Goal: Task Accomplishment & Management: Use online tool/utility

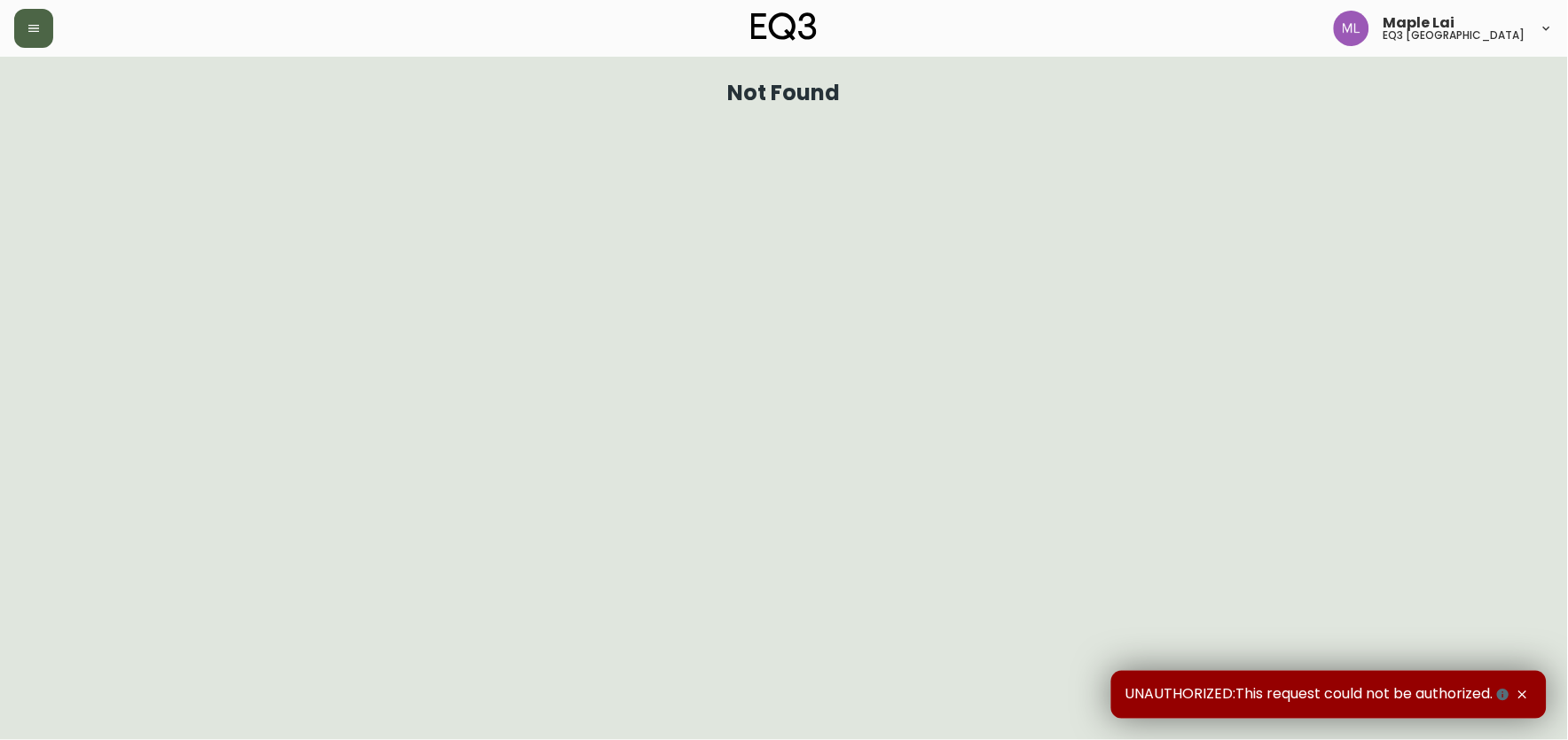
click at [19, 28] on button "button" at bounding box center [34, 28] width 39 height 39
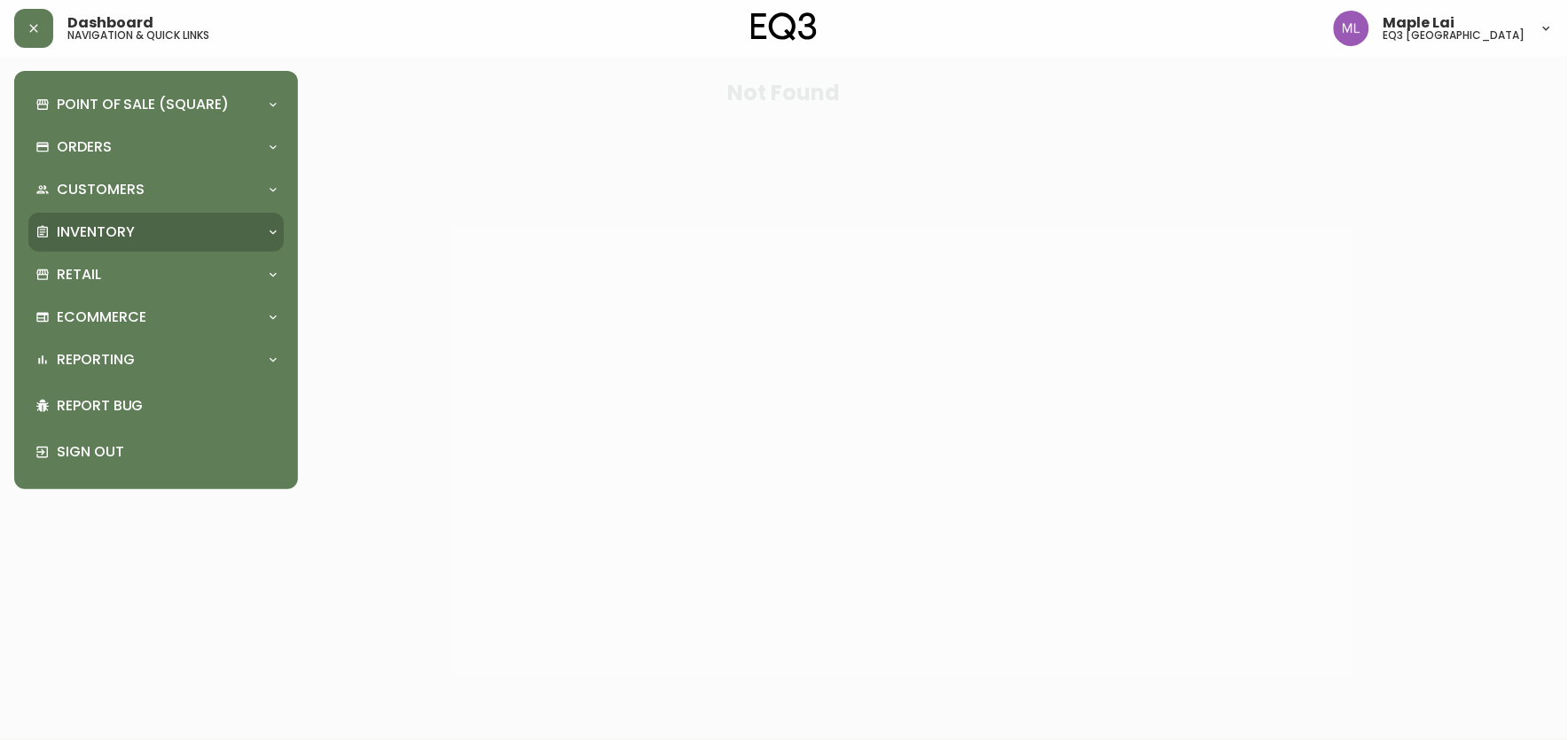
click at [137, 226] on div "Inventory" at bounding box center [147, 232] width 224 height 19
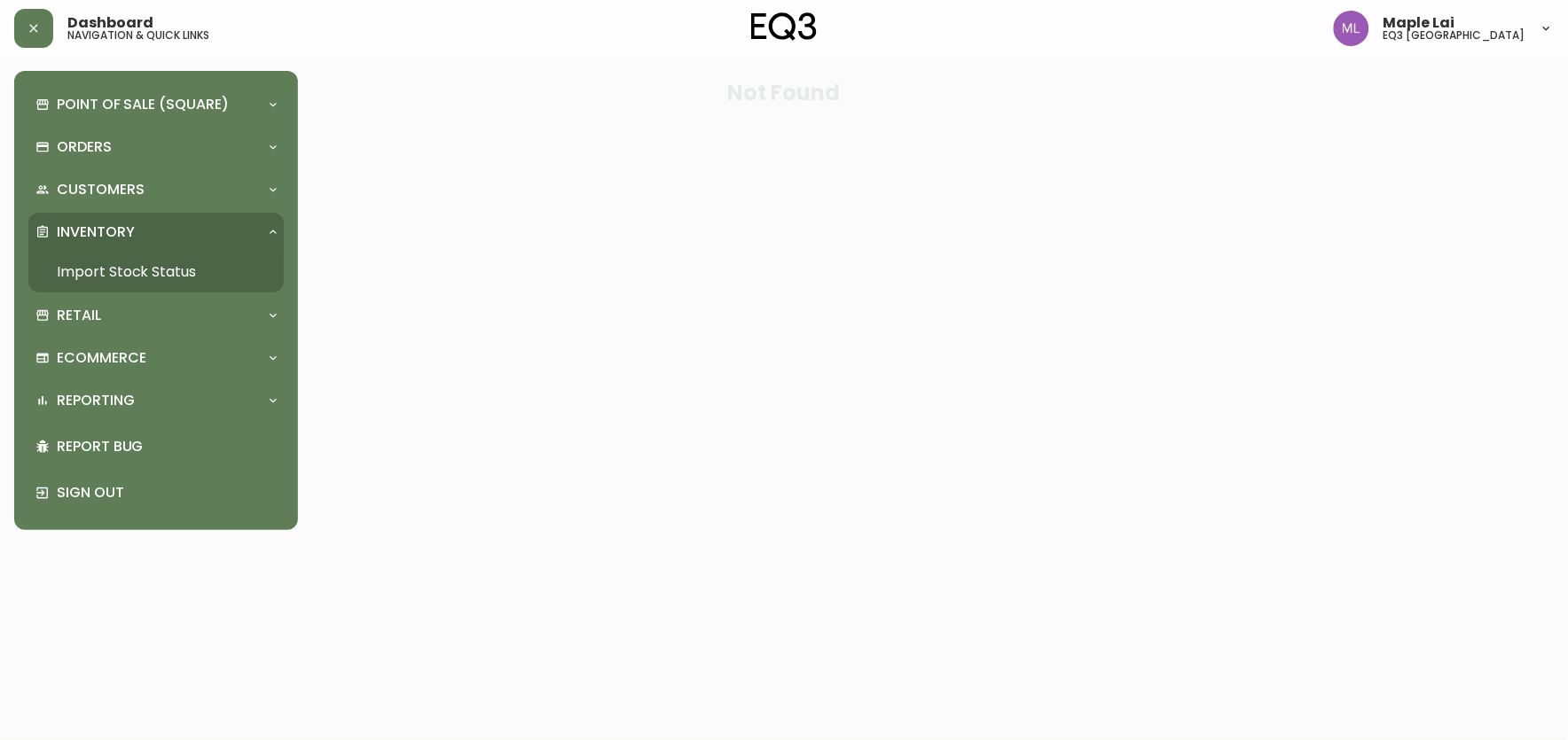
click at [137, 261] on link "Import Stock Status" at bounding box center [155, 272] width 255 height 40
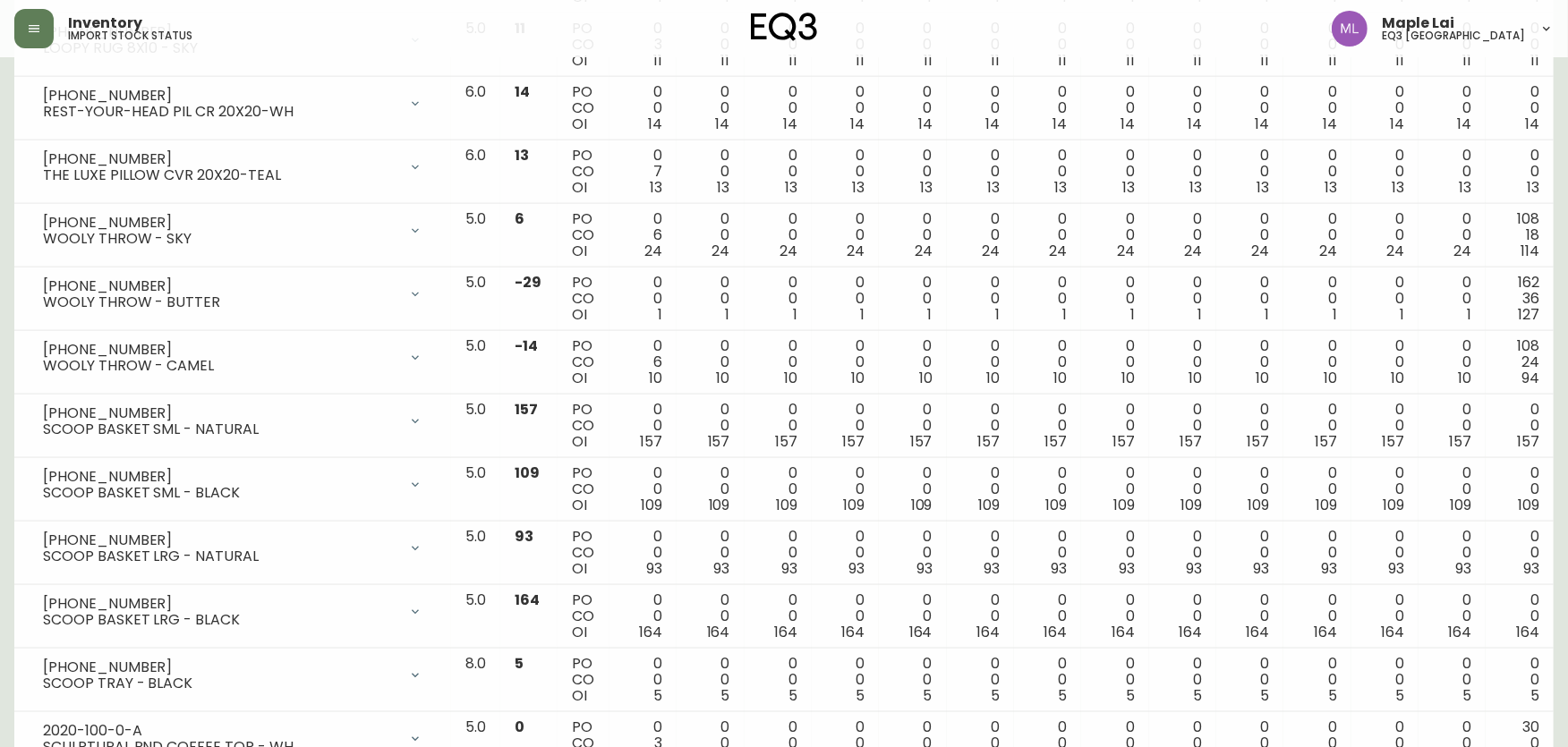
scroll to position [2188, 0]
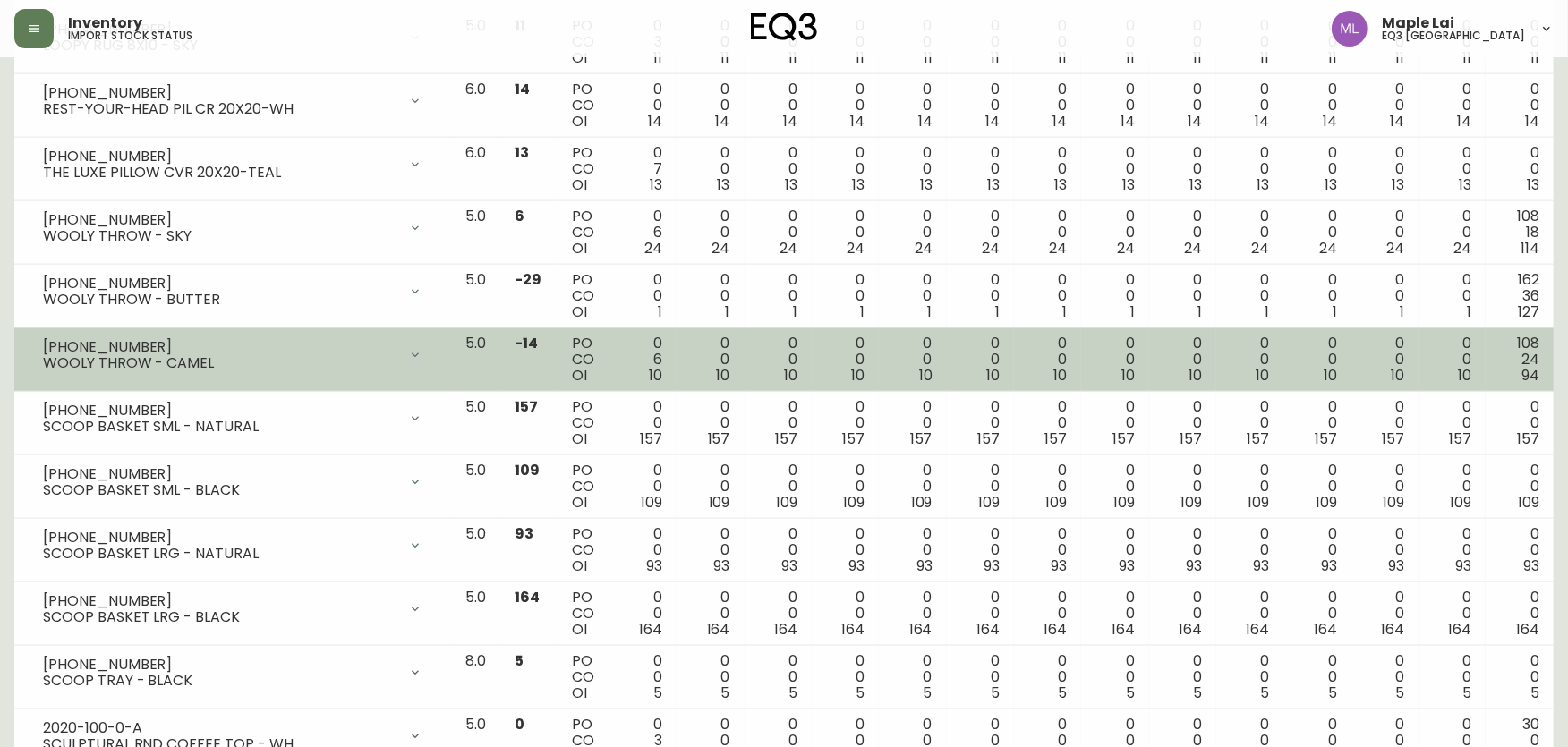
click at [422, 363] on icon at bounding box center [415, 355] width 15 height 15
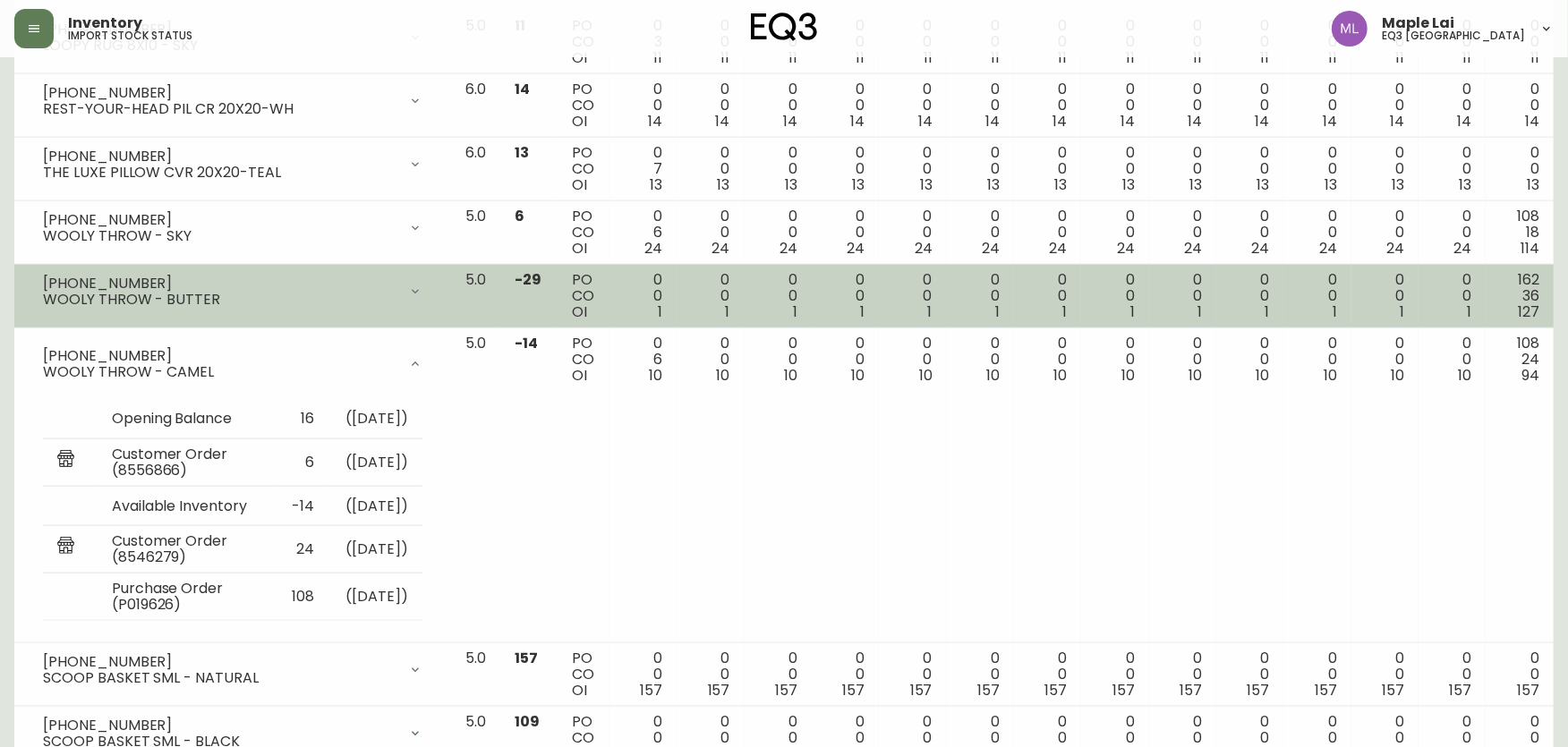
click at [433, 289] on div at bounding box center [415, 292] width 36 height 36
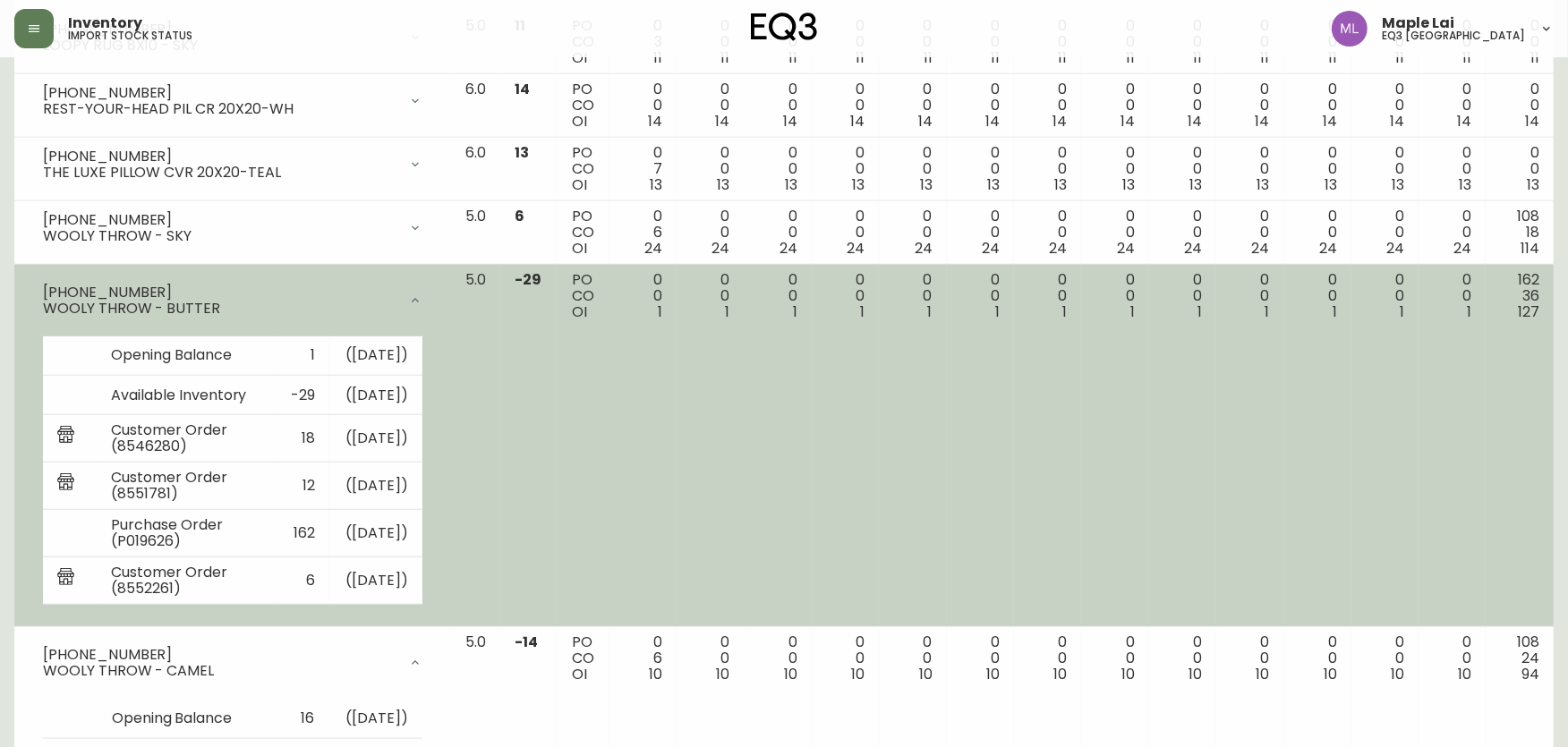
click at [422, 304] on icon at bounding box center [415, 301] width 15 height 15
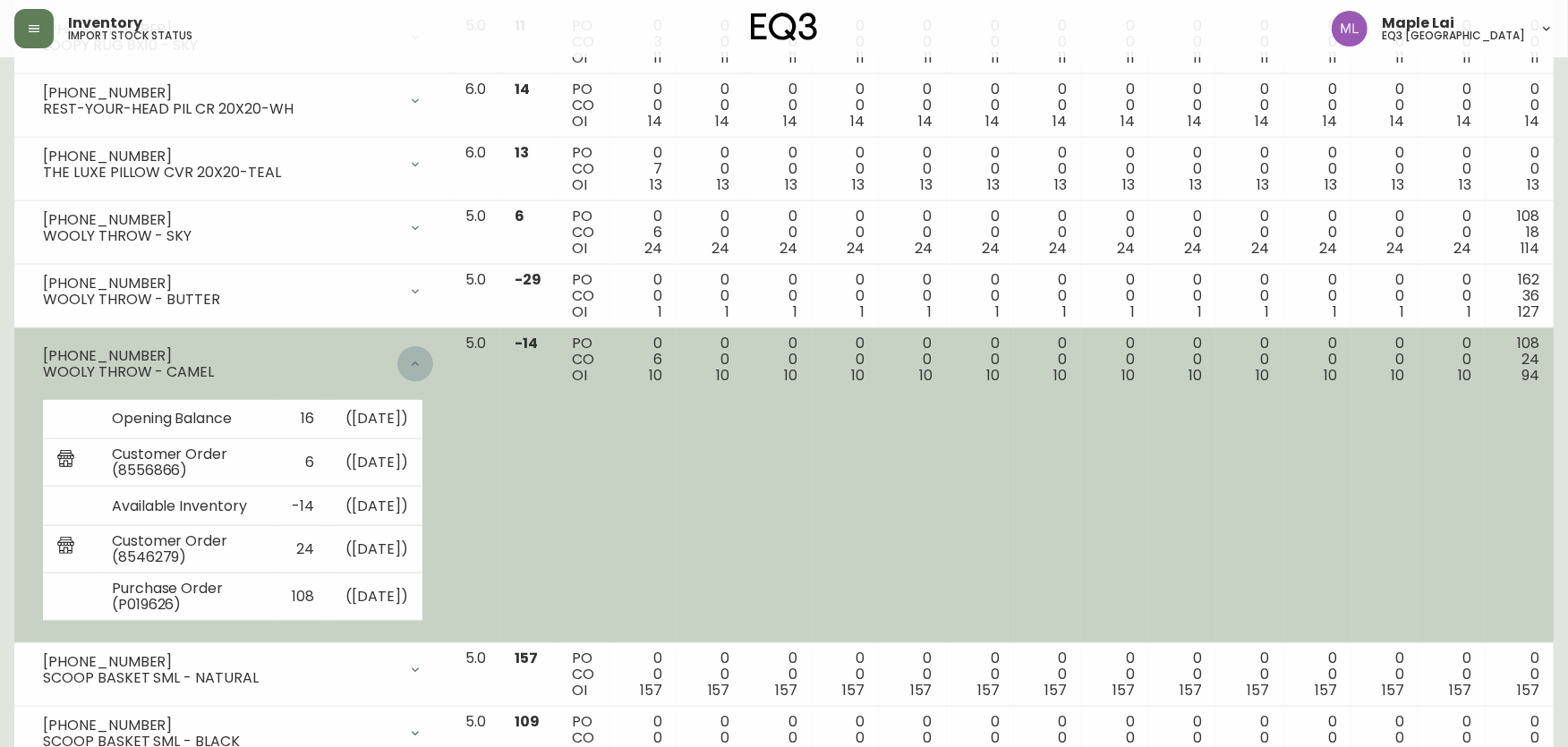
click at [419, 366] on icon at bounding box center [414, 364] width 7 height 5
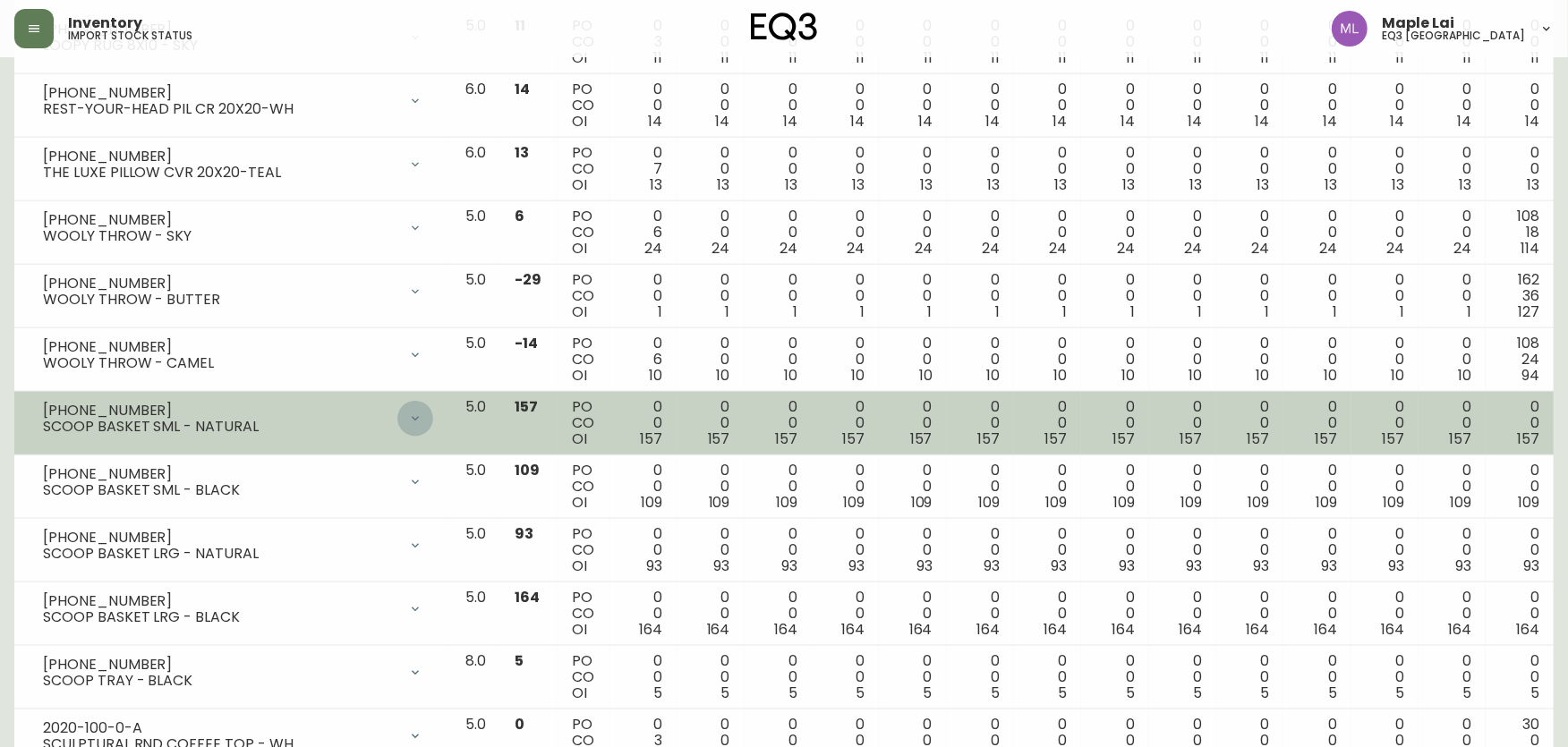
click at [422, 422] on icon at bounding box center [415, 418] width 15 height 15
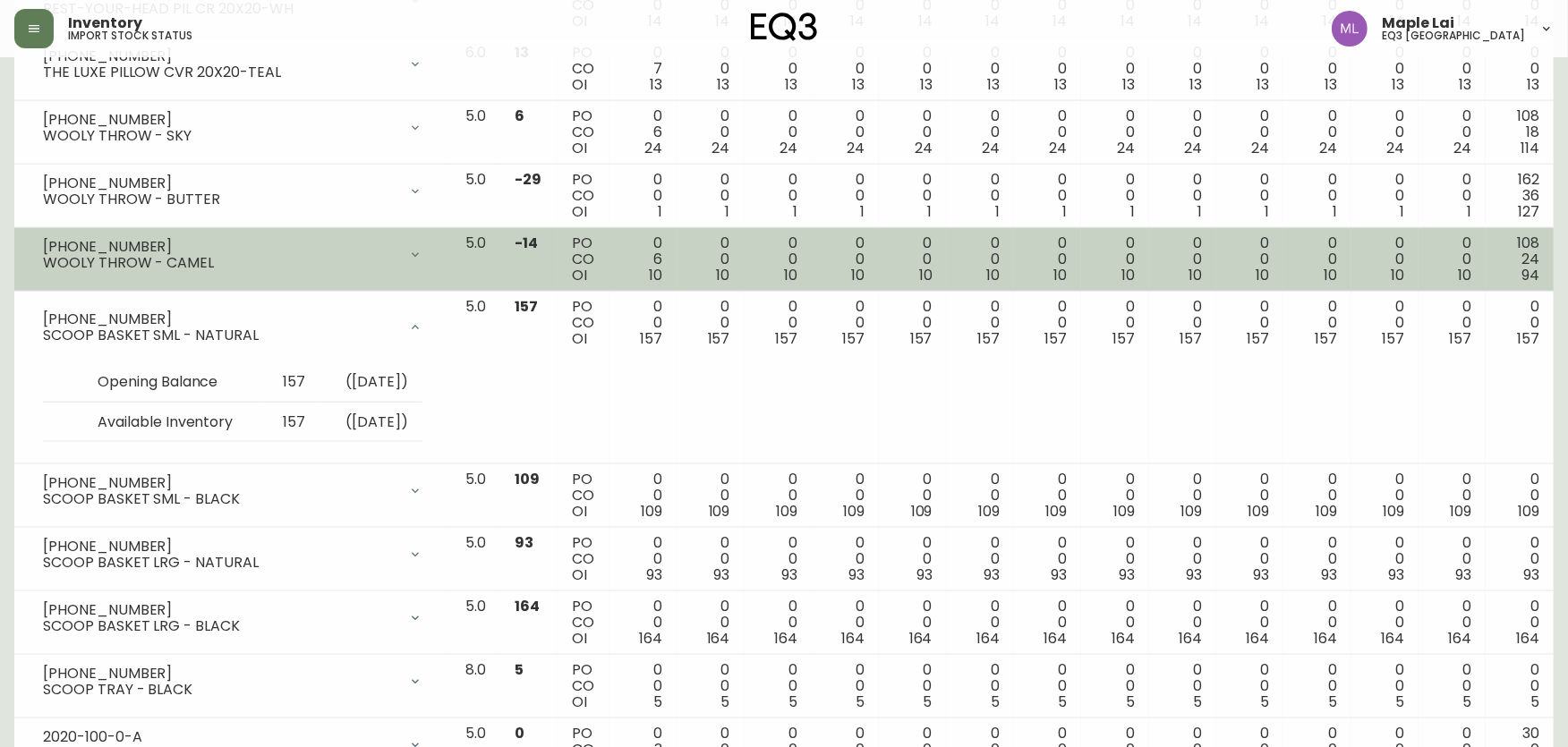
scroll to position [2287, 0]
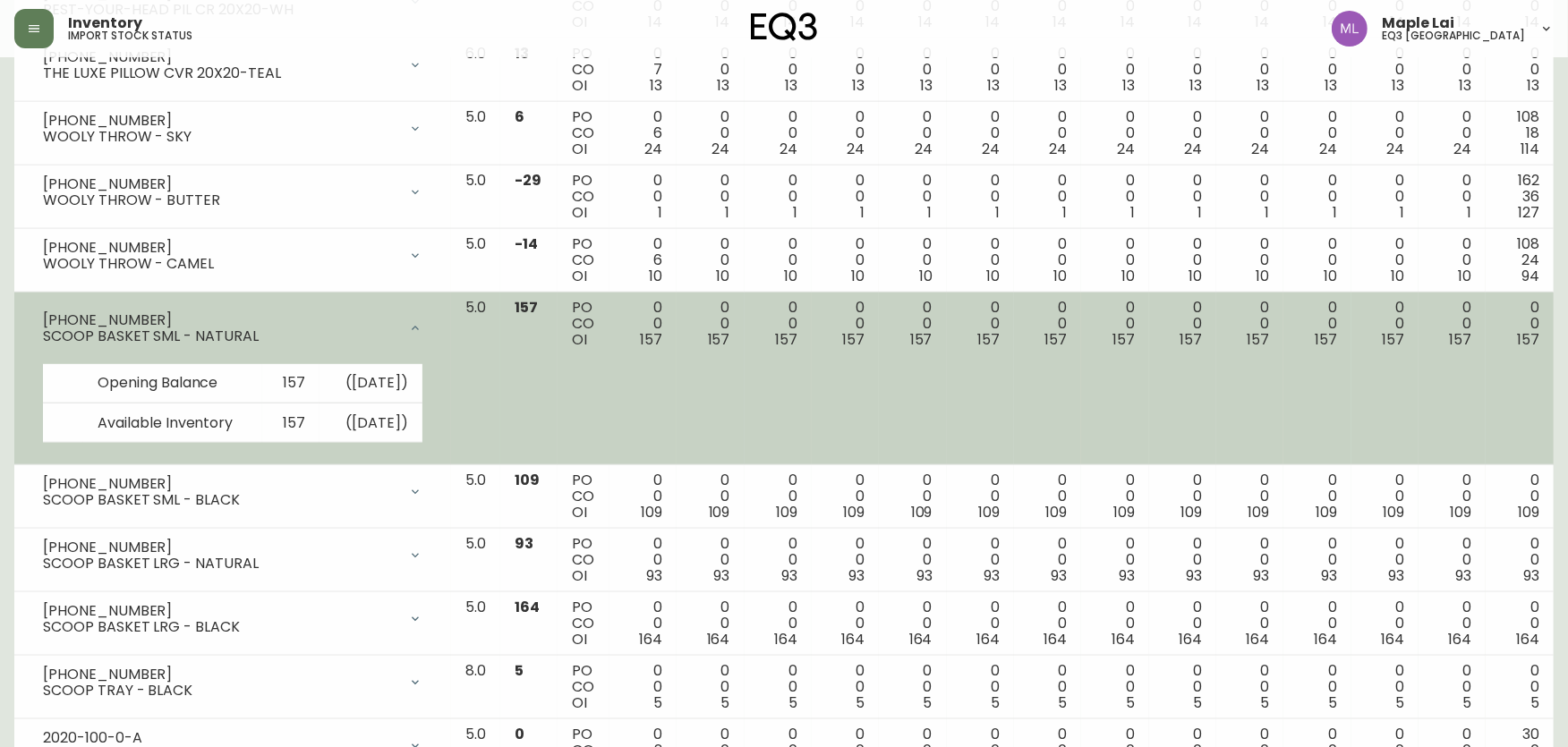
click at [422, 332] on icon at bounding box center [415, 328] width 15 height 15
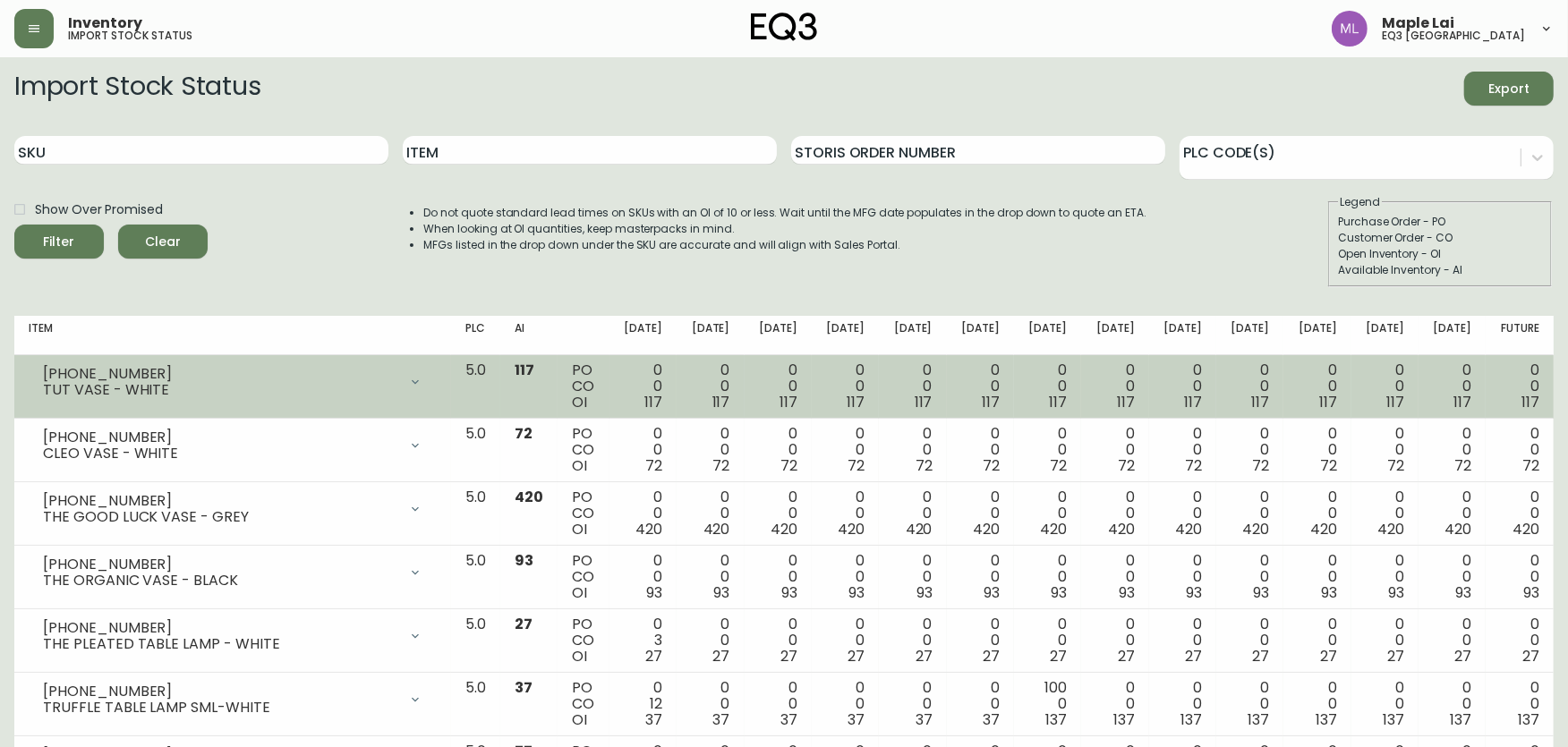
scroll to position [0, 0]
